Goal: Information Seeking & Learning: Learn about a topic

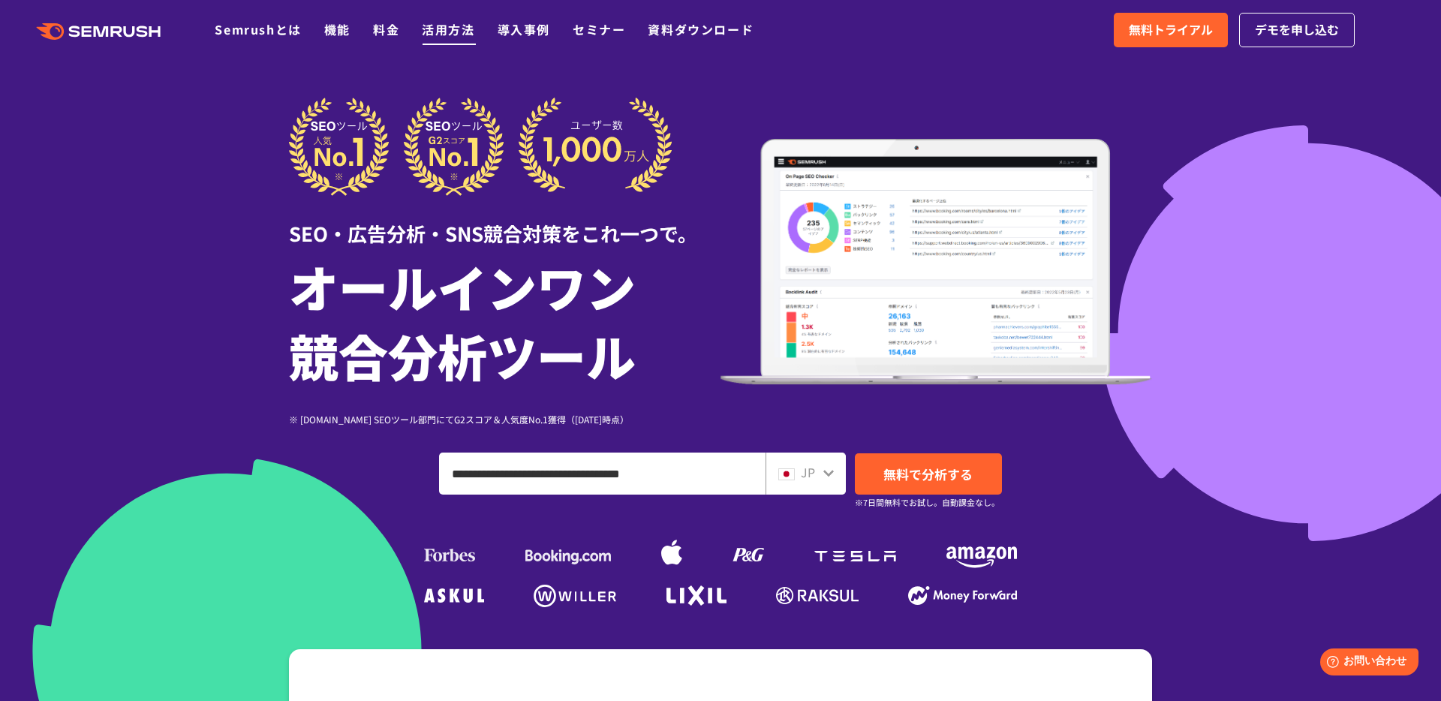
click at [422, 33] on li "活用方法" at bounding box center [448, 30] width 53 height 20
click at [242, 33] on div ".cls {fill: #FF642D;} .cls {fill: #FF642D;} Semrushとは 機能 料金 活用方法 導入事例 セミナー 資料ダウ…" at bounding box center [720, 30] width 1441 height 45
click at [248, 28] on link "Semrushとは" at bounding box center [258, 29] width 86 height 18
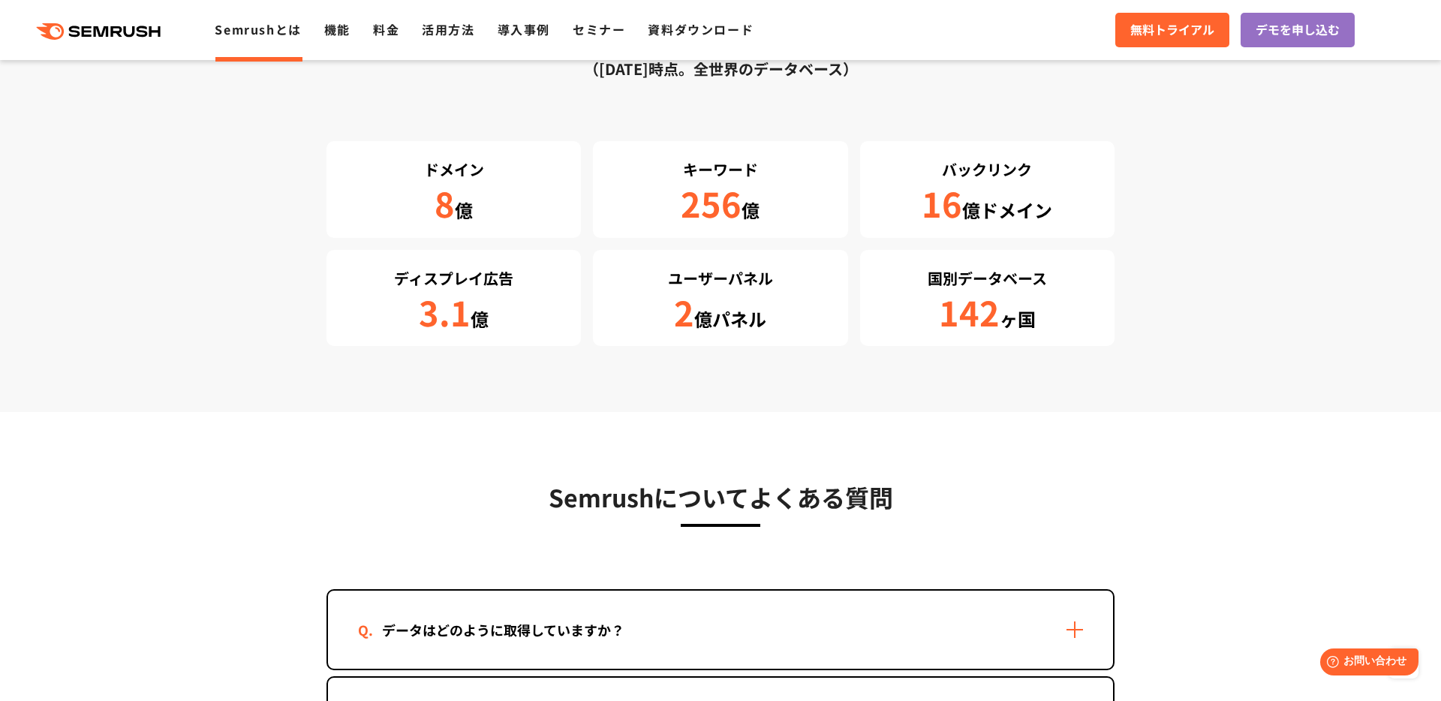
scroll to position [2661, 0]
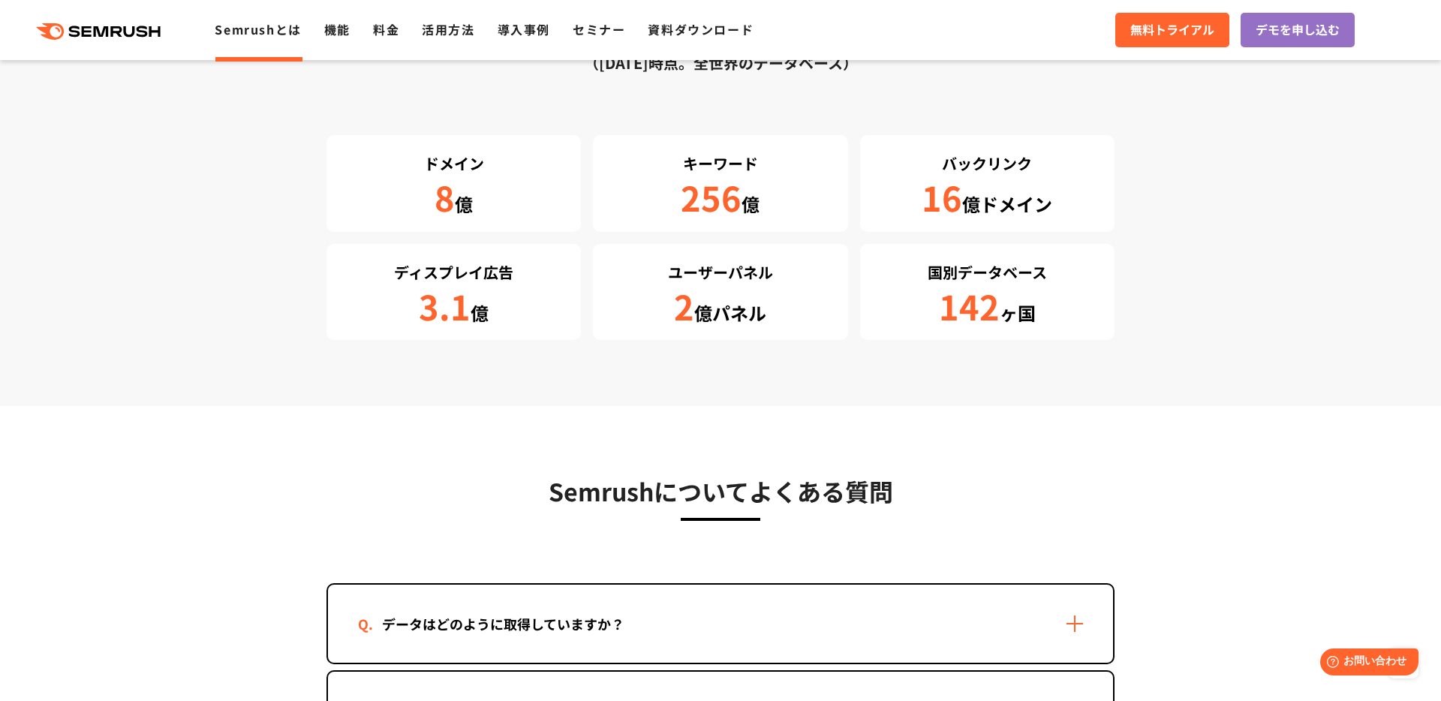
click at [833, 672] on div "Google AnalyticsやGoogle Search Consoleとは何が違いますか？" at bounding box center [720, 711] width 785 height 78
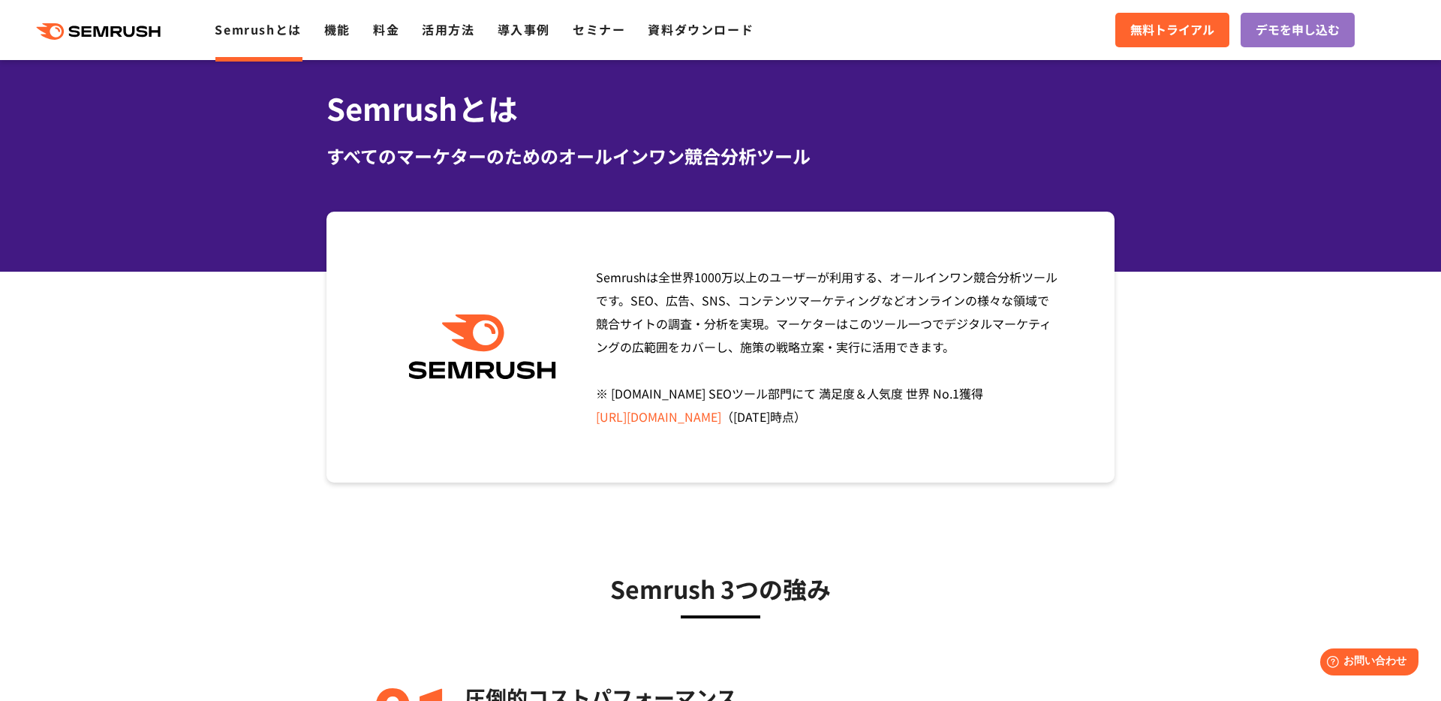
scroll to position [0, 0]
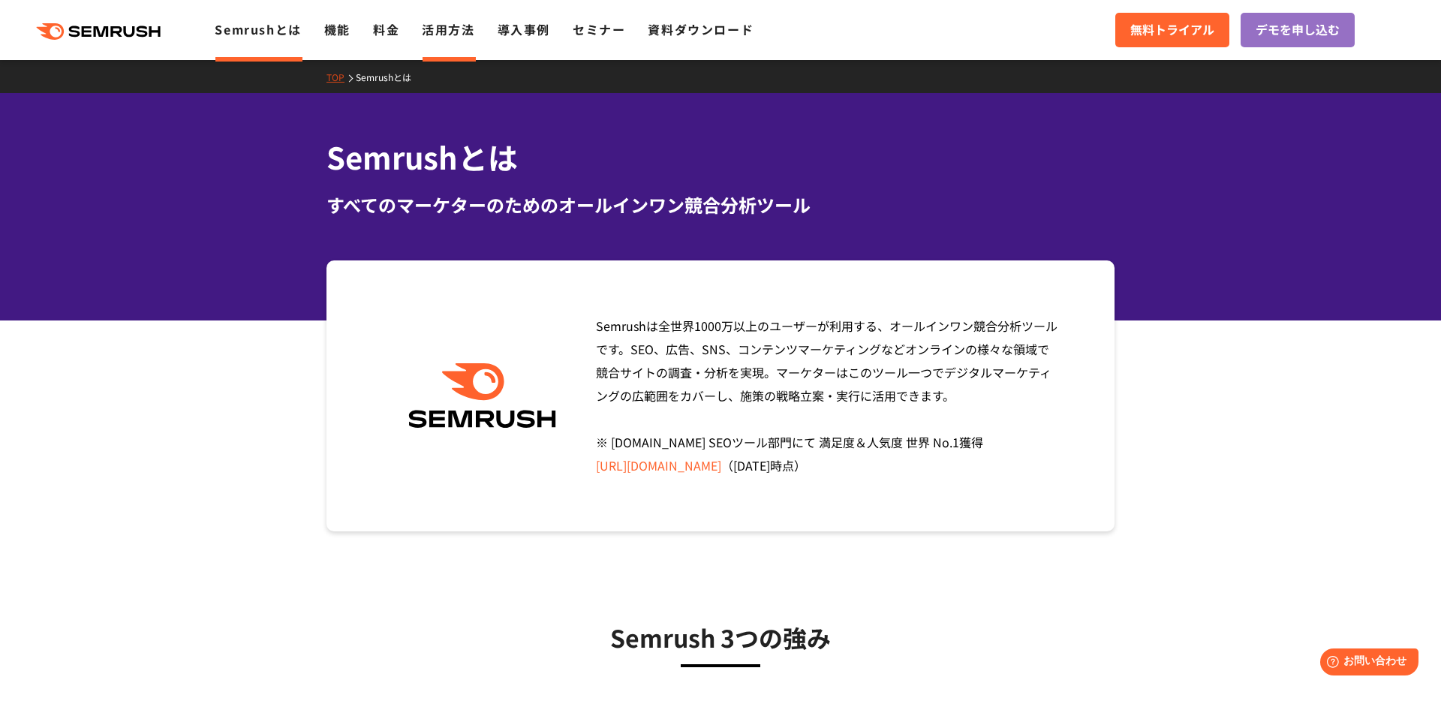
click at [422, 31] on li "活用方法" at bounding box center [448, 30] width 53 height 20
click at [324, 29] on link "機能" at bounding box center [337, 29] width 26 height 18
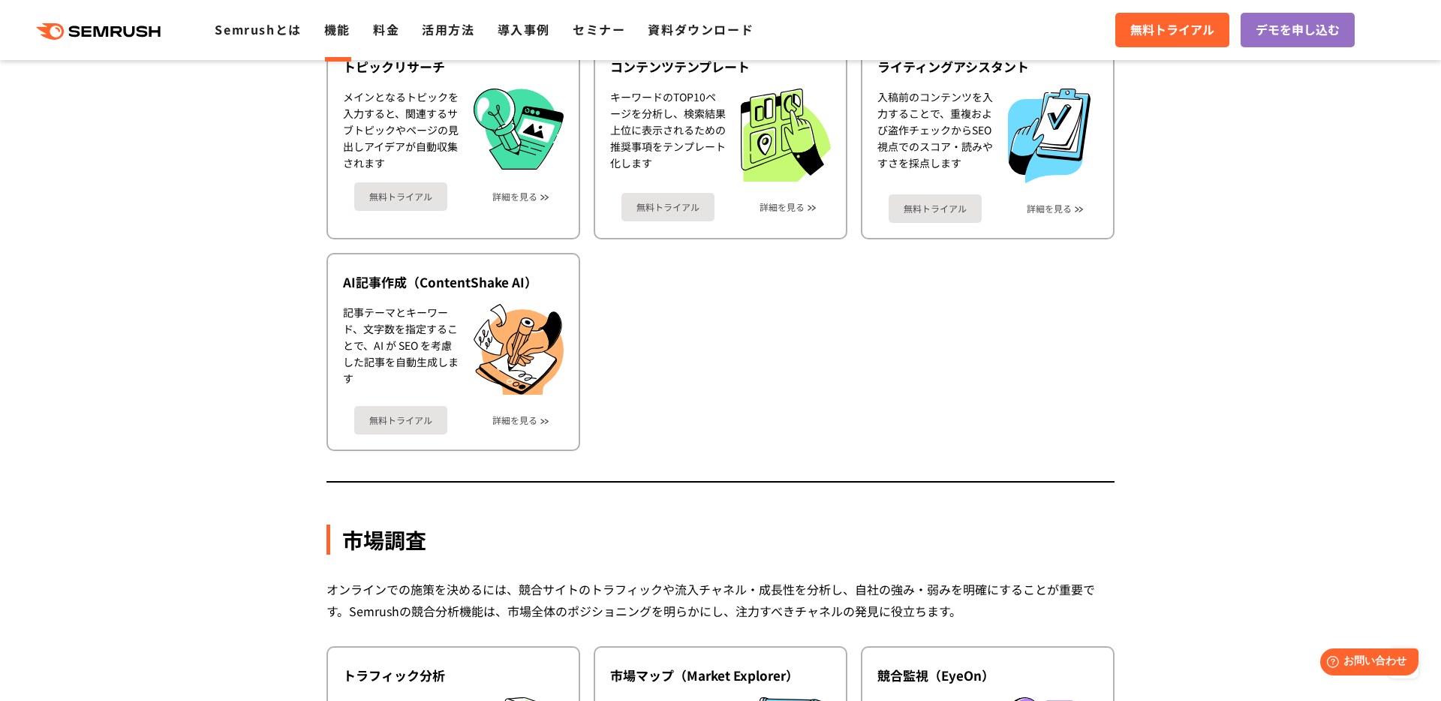
scroll to position [2189, 0]
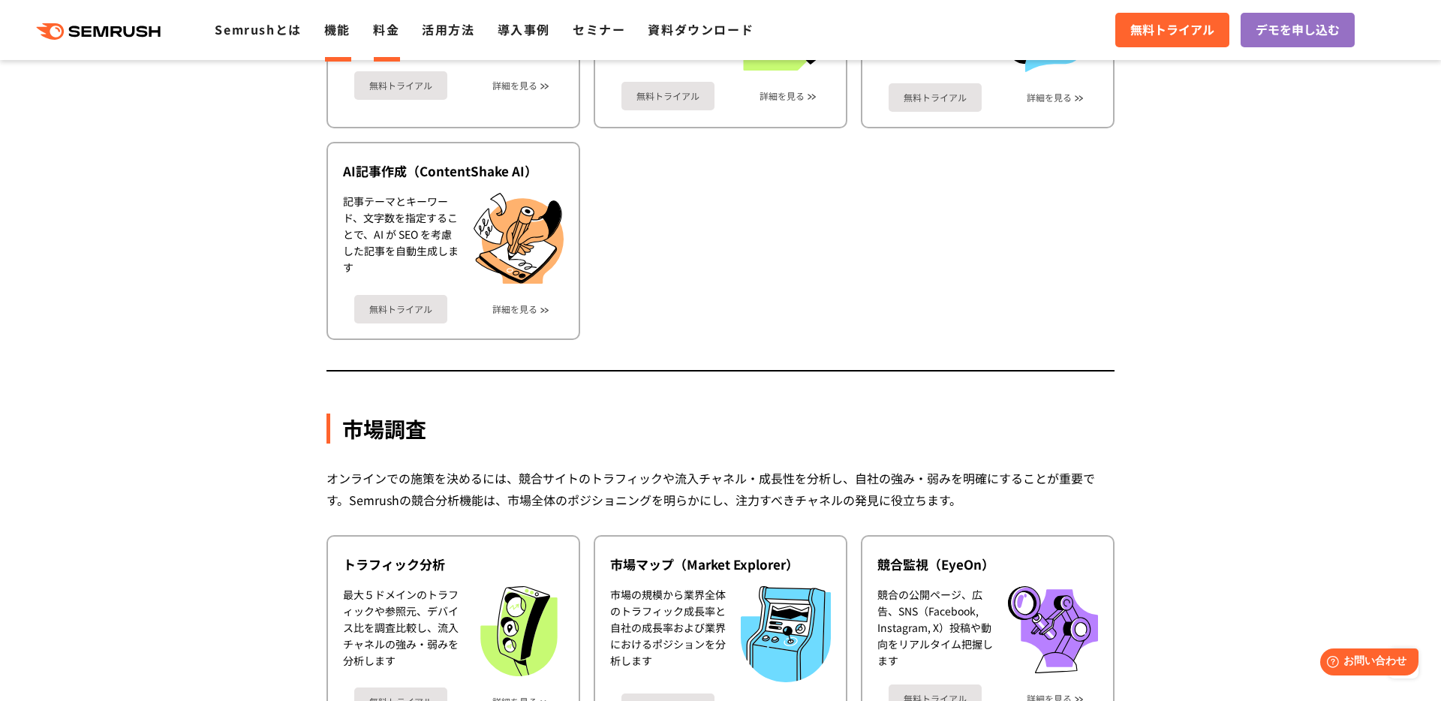
click at [373, 31] on li "料金" at bounding box center [386, 30] width 26 height 20
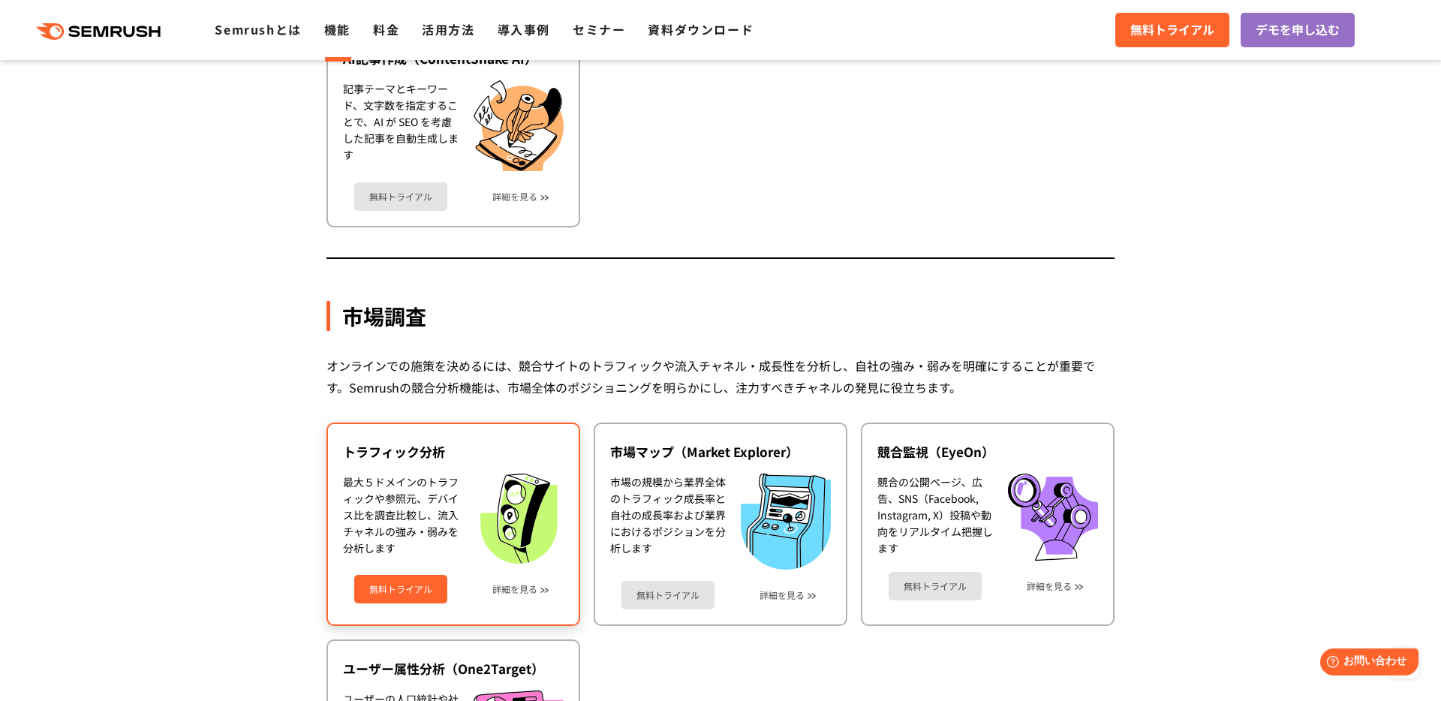
scroll to position [2316, 0]
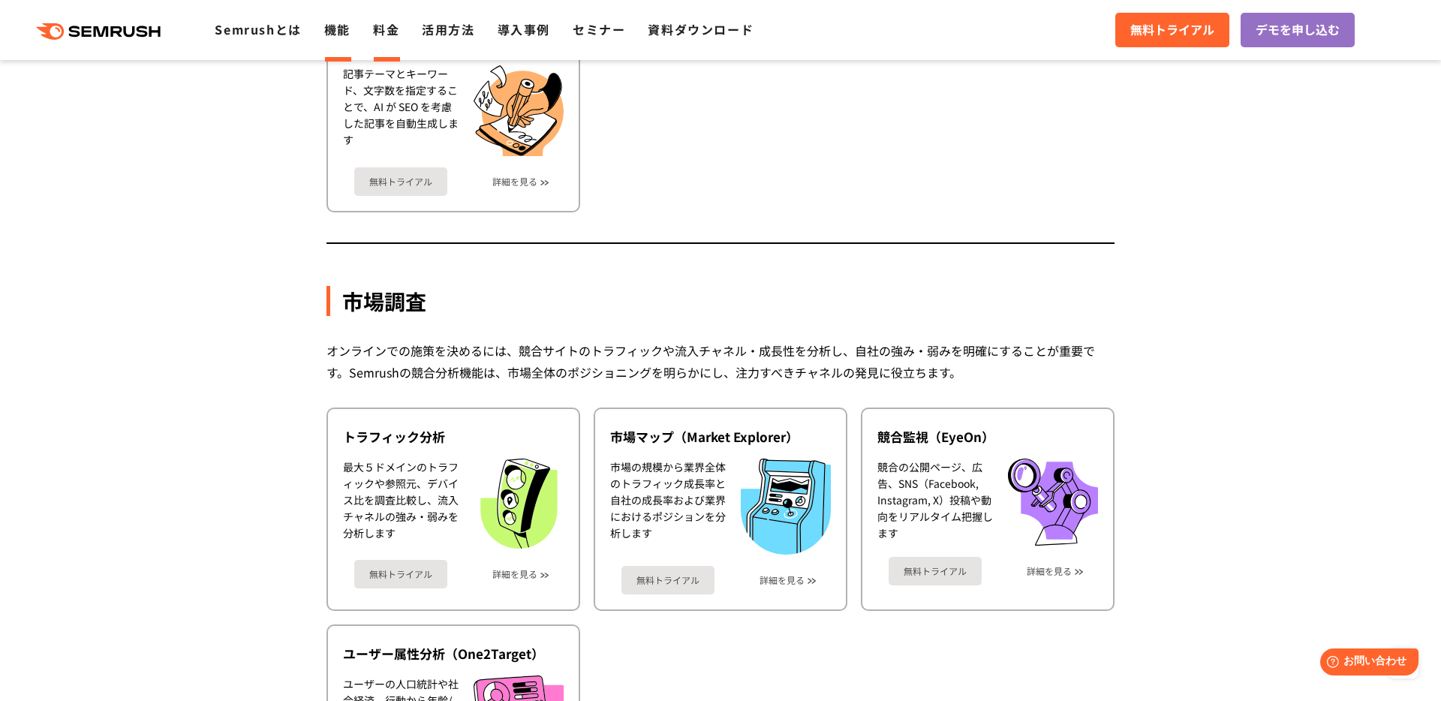
click at [373, 29] on link "料金" at bounding box center [386, 29] width 26 height 18
